Goal: Navigation & Orientation: Understand site structure

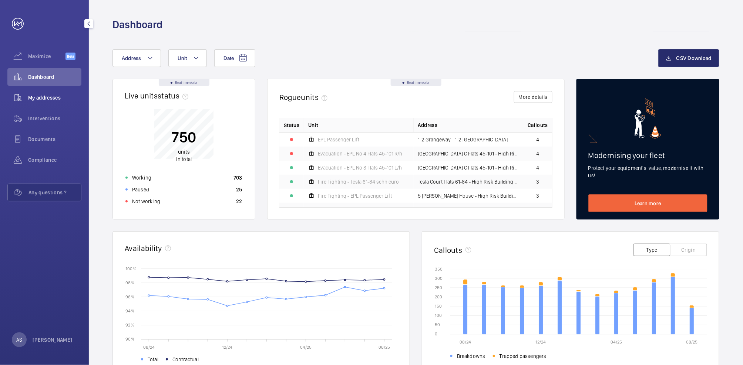
click at [40, 99] on span "My addresses" at bounding box center [54, 97] width 53 height 7
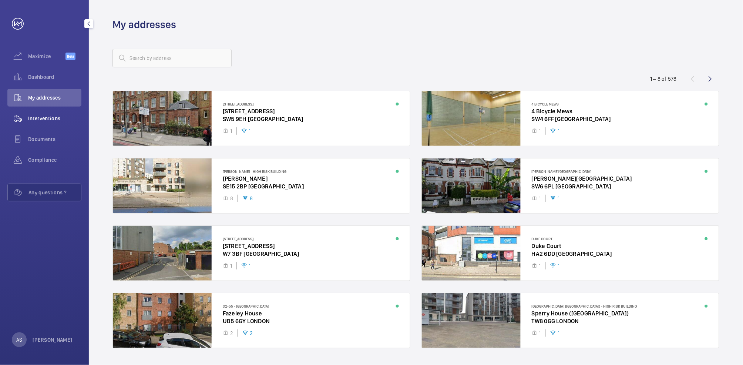
click at [57, 119] on span "Interventions" at bounding box center [54, 118] width 53 height 7
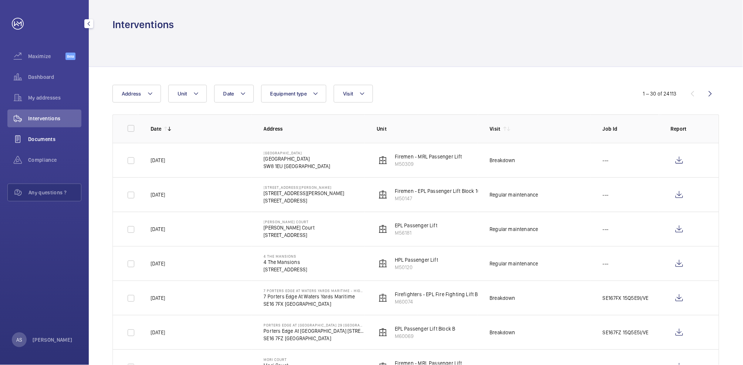
click at [50, 137] on span "Documents" at bounding box center [54, 138] width 53 height 7
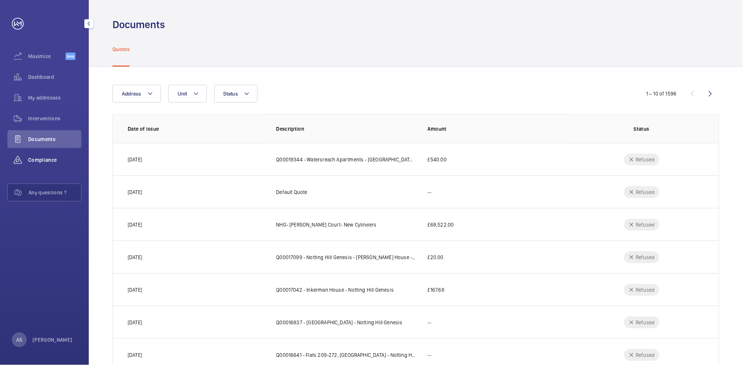
click at [48, 161] on span "Compliance" at bounding box center [54, 159] width 53 height 7
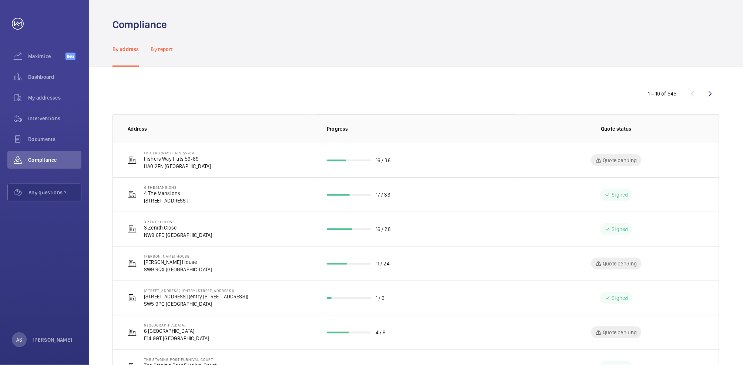
click at [159, 48] on p "By report" at bounding box center [162, 49] width 22 height 7
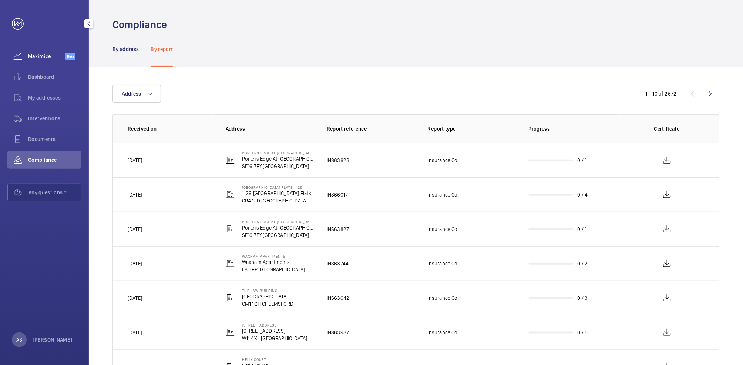
click at [36, 55] on span "Maximize" at bounding box center [46, 56] width 37 height 7
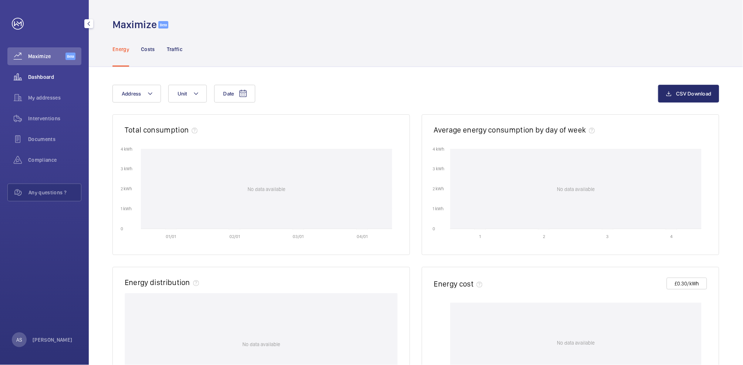
click at [46, 80] on span "Dashboard" at bounding box center [54, 76] width 53 height 7
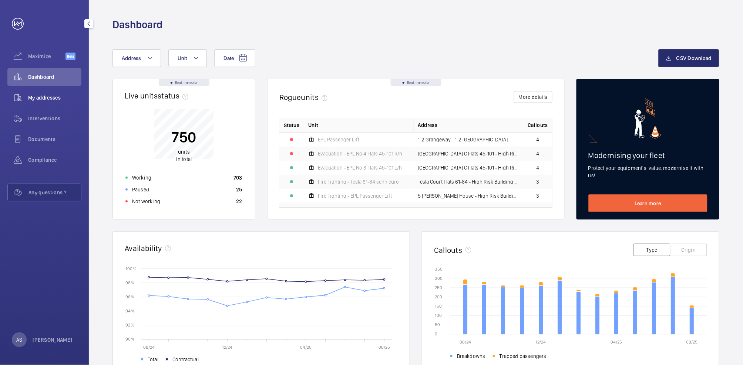
click at [56, 99] on span "My addresses" at bounding box center [54, 97] width 53 height 7
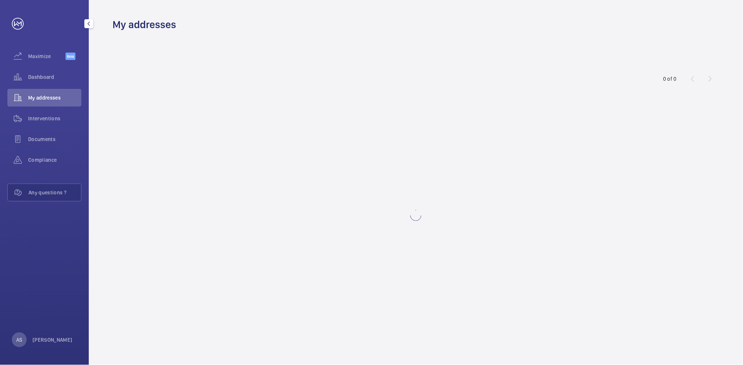
click at [56, 98] on span "My addresses" at bounding box center [54, 97] width 53 height 7
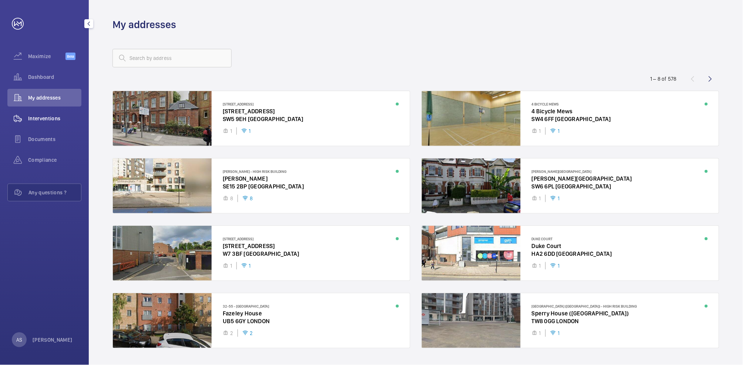
click at [54, 121] on span "Interventions" at bounding box center [54, 118] width 53 height 7
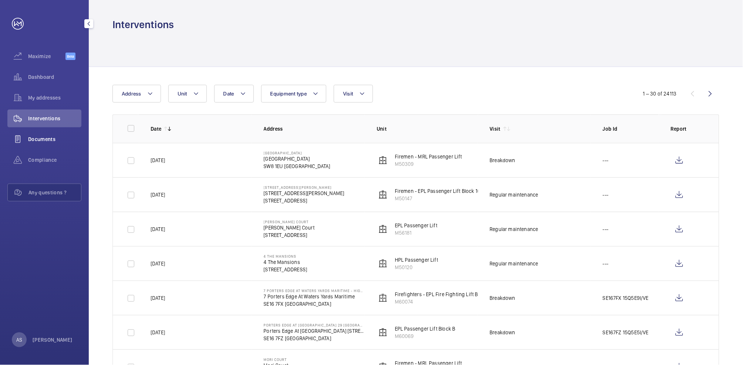
click at [40, 139] on span "Documents" at bounding box center [54, 138] width 53 height 7
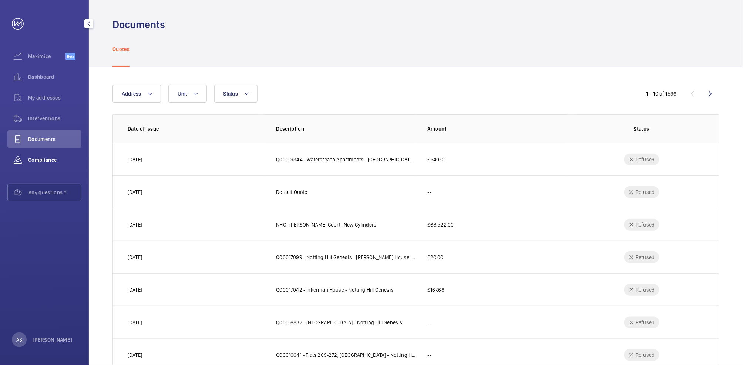
click at [40, 164] on div "Compliance" at bounding box center [44, 160] width 74 height 18
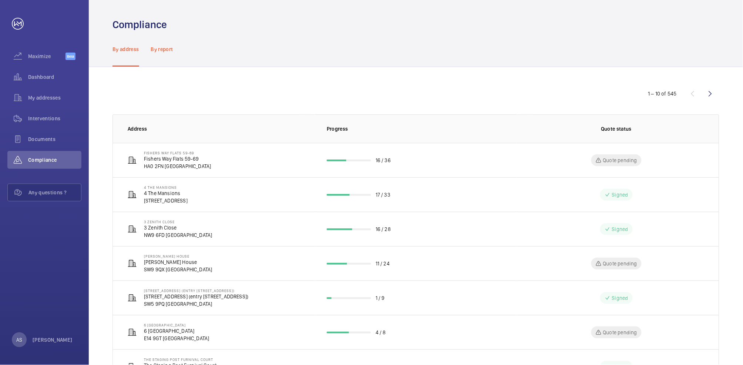
click at [155, 51] on p "By report" at bounding box center [162, 49] width 22 height 7
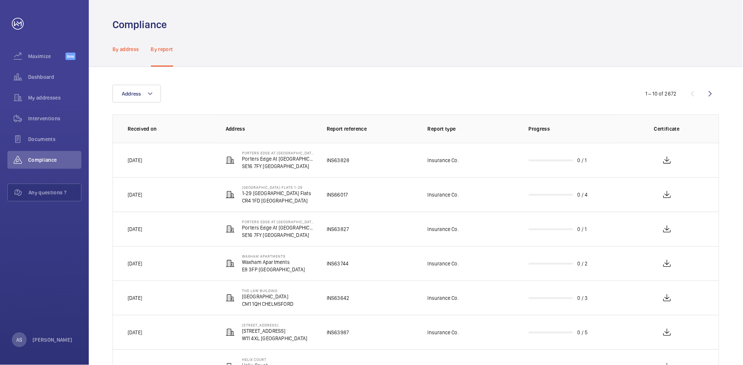
click at [135, 51] on p "By address" at bounding box center [125, 49] width 27 height 7
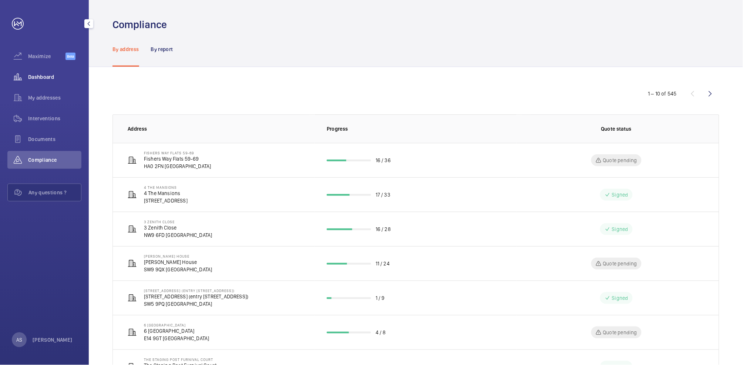
click at [49, 76] on span "Dashboard" at bounding box center [54, 76] width 53 height 7
